Goal: Task Accomplishment & Management: Use online tool/utility

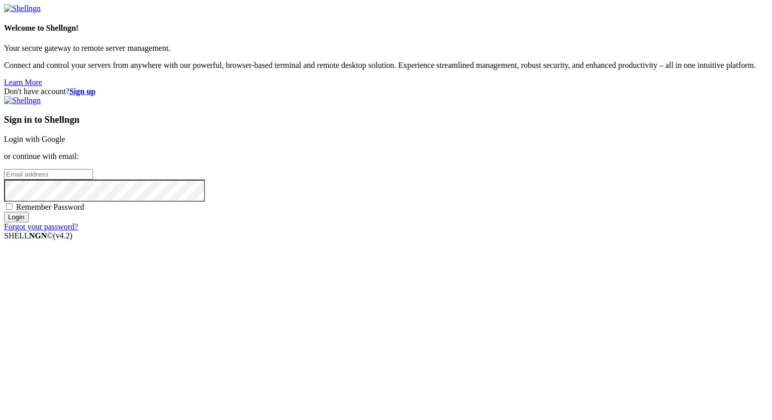
click at [84, 211] on span "Remember Password" at bounding box center [50, 206] width 68 height 9
click at [13, 210] on input "Remember Password" at bounding box center [9, 206] width 7 height 7
checkbox input "true"
click at [481, 191] on div "Sign in to Shellngn Login with Google or continue with email: Remember Password…" at bounding box center [386, 163] width 764 height 135
click at [93, 179] on input "email" at bounding box center [48, 174] width 89 height 11
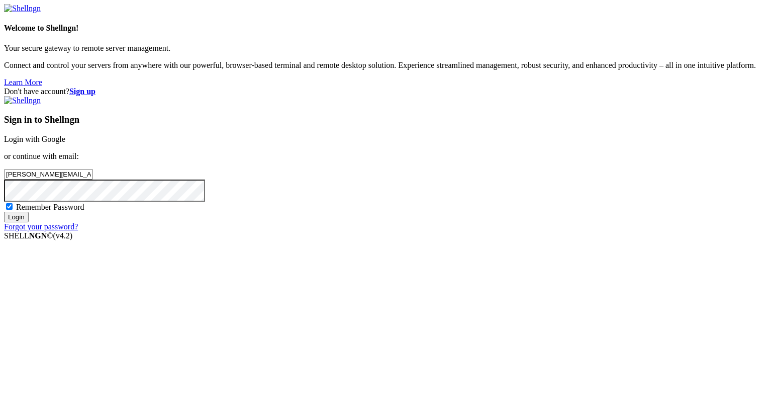
click at [93, 179] on input "[PERSON_NAME][EMAIL_ADDRESS]" at bounding box center [48, 174] width 89 height 11
type input "[PERSON_NAME][EMAIL_ADDRESS][DOMAIN_NAME]"
click at [4, 212] on input "Login" at bounding box center [16, 217] width 25 height 11
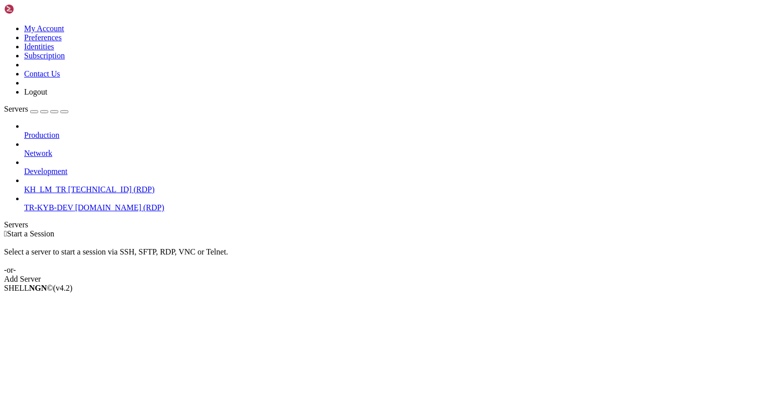
click at [75, 203] on span "[DOMAIN_NAME] (RDP)" at bounding box center [119, 207] width 89 height 9
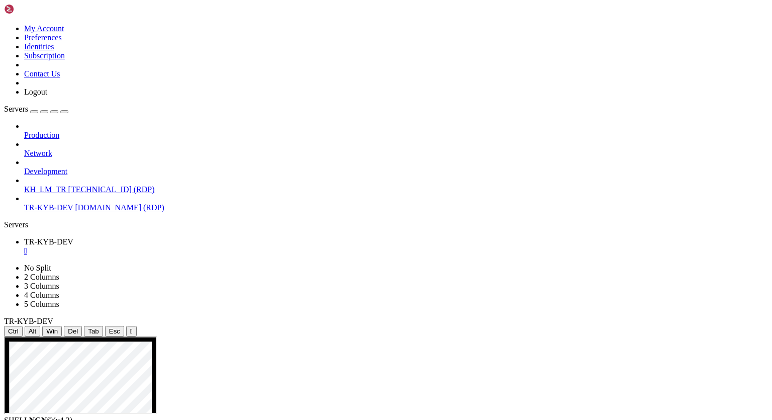
click at [64, 112] on icon "button" at bounding box center [64, 112] width 0 height 0
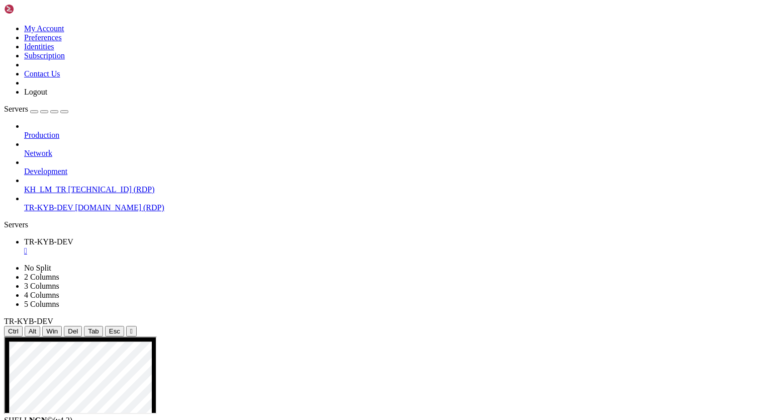
drag, startPoint x: 388, startPoint y: 534, endPoint x: 372, endPoint y: 524, distance: 18.7
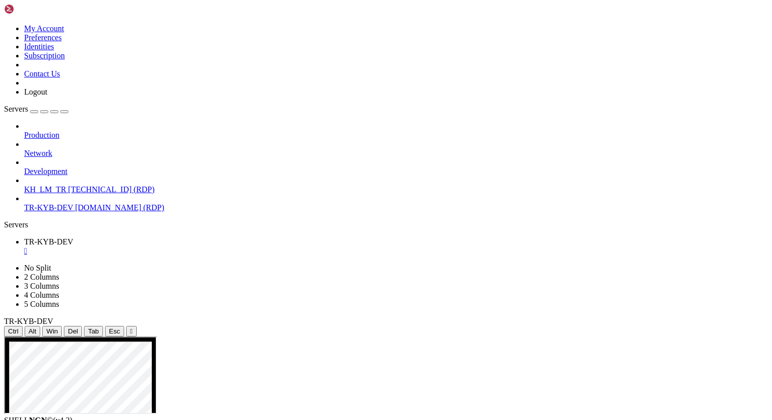
drag, startPoint x: 369, startPoint y: 450, endPoint x: 513, endPoint y: 410, distance: 148.7
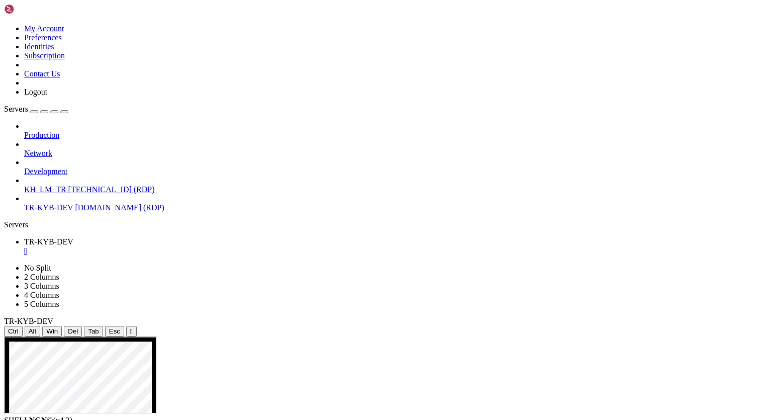
drag, startPoint x: 380, startPoint y: 456, endPoint x: 603, endPoint y: 448, distance: 223.2
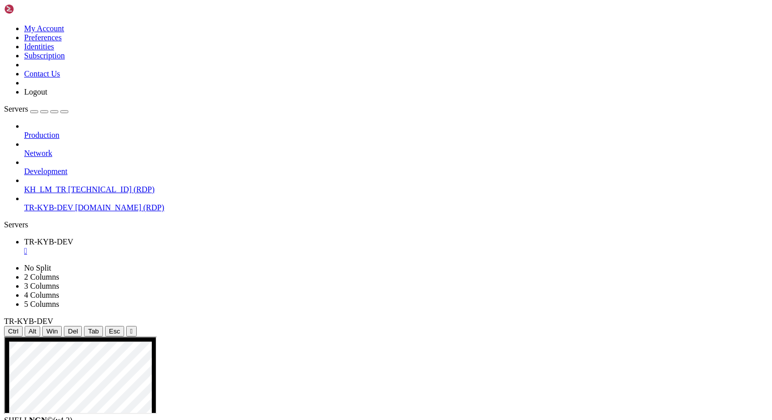
drag, startPoint x: 517, startPoint y: 444, endPoint x: 342, endPoint y: 462, distance: 175.3
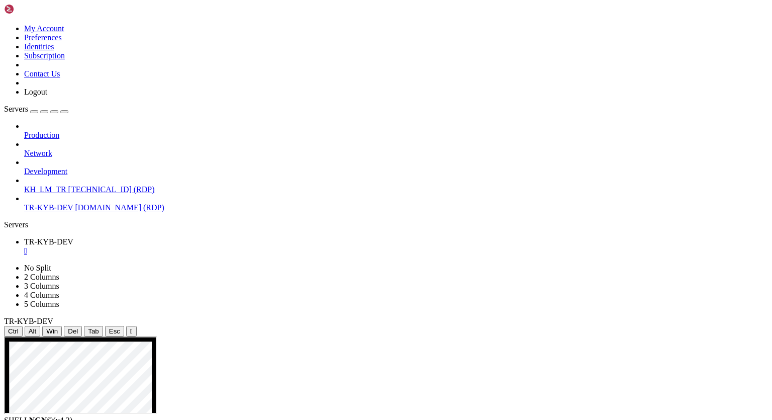
drag, startPoint x: 590, startPoint y: 492, endPoint x: 581, endPoint y: 499, distance: 11.9
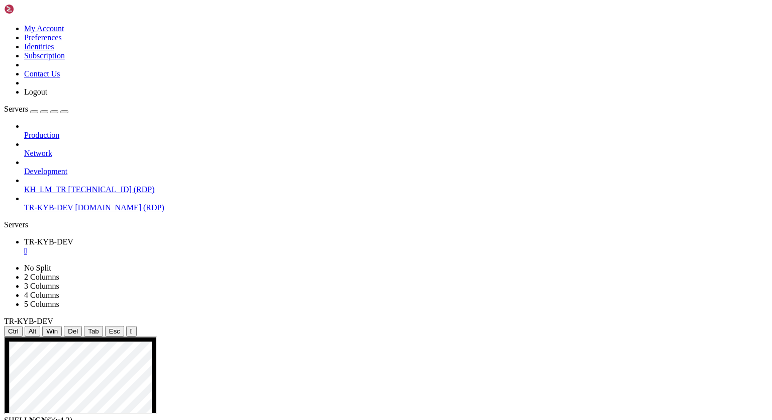
drag, startPoint x: 322, startPoint y: 635, endPoint x: 330, endPoint y: 580, distance: 55.9
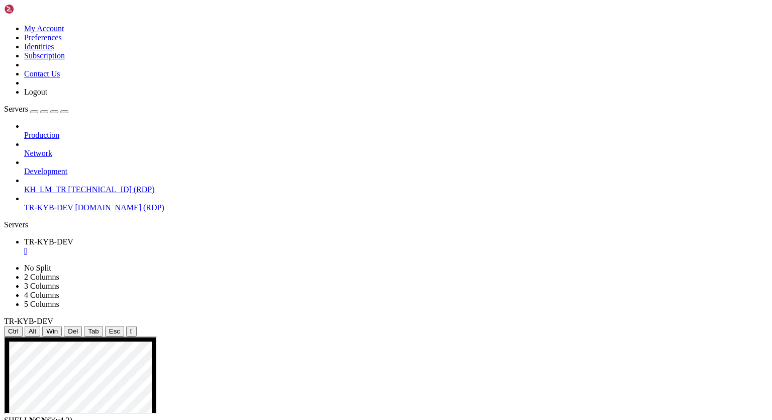
drag, startPoint x: 245, startPoint y: 427, endPoint x: 282, endPoint y: 430, distance: 36.8
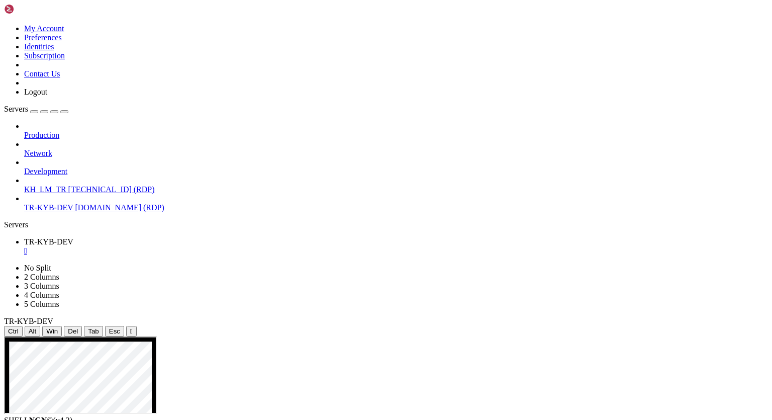
click at [491, 237] on ul "TR-KYB-DEV " at bounding box center [386, 246] width 764 height 18
